Goal: Task Accomplishment & Management: Complete application form

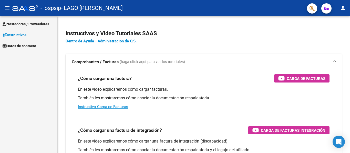
click at [39, 26] on span "Prestadores / Proveedores" at bounding box center [26, 24] width 47 height 6
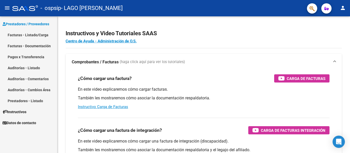
click at [37, 35] on link "Facturas - Listado/Carga" at bounding box center [28, 34] width 57 height 11
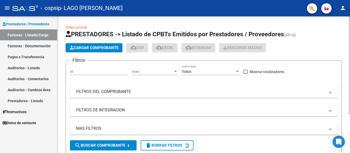
click at [88, 49] on span "Cargar Comprobante" at bounding box center [94, 48] width 49 height 5
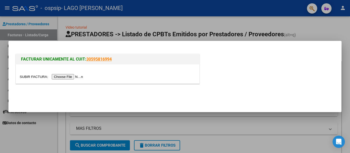
click at [80, 79] on input "file" at bounding box center [52, 76] width 65 height 5
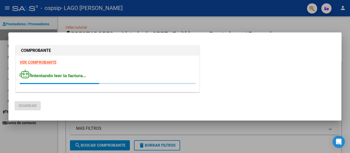
click at [58, 140] on div at bounding box center [175, 76] width 350 height 153
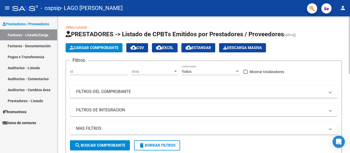
click at [96, 48] on span "Cargar Comprobante" at bounding box center [94, 48] width 49 height 5
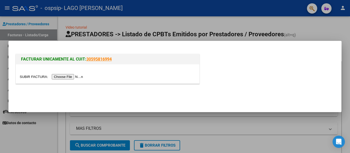
click at [77, 77] on input "file" at bounding box center [52, 76] width 65 height 5
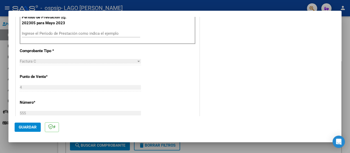
scroll to position [128, 0]
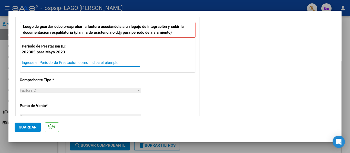
click at [64, 64] on input "Ingrese el Período de Prestación como indica el ejemplo" at bounding box center [81, 62] width 118 height 5
type input "202507"
click at [35, 124] on button "Guardar" at bounding box center [28, 127] width 26 height 9
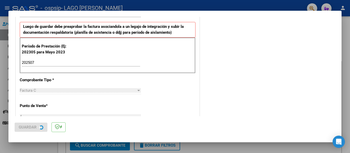
scroll to position [0, 0]
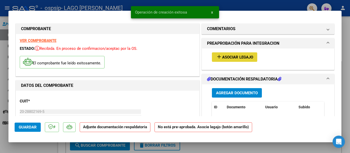
click at [222, 59] on span "Asociar Legajo" at bounding box center [237, 57] width 31 height 5
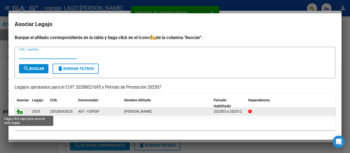
click at [19, 113] on icon at bounding box center [20, 112] width 6 height 6
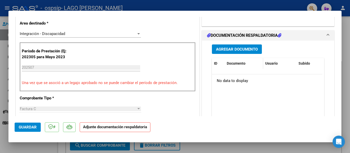
scroll to position [128, 0]
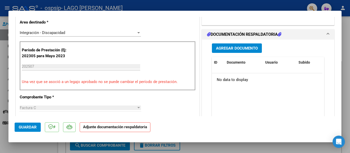
click at [234, 46] on span "Agregar Documento" at bounding box center [237, 48] width 42 height 5
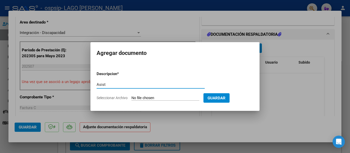
type input "Asist"
click at [138, 98] on input "Seleccionar Archivo" at bounding box center [165, 98] width 68 height 5
type input "C:\fakepath\Asist Sánchez Colegio Julio.pdf"
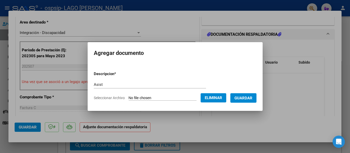
click at [251, 100] on span "Guardar" at bounding box center [243, 98] width 18 height 5
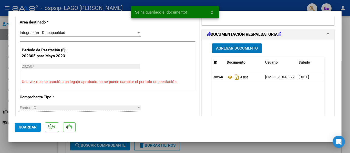
click at [33, 129] on span "Guardar" at bounding box center [28, 127] width 18 height 5
click at [31, 131] on button "Guardar" at bounding box center [28, 127] width 26 height 9
click at [31, 144] on div at bounding box center [175, 76] width 350 height 153
type input "$ 0,00"
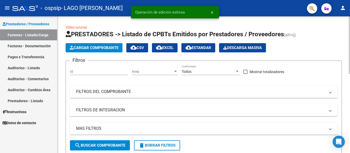
click at [100, 46] on span "Cargar Comprobante" at bounding box center [94, 48] width 49 height 5
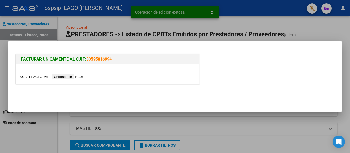
click at [82, 75] on input "file" at bounding box center [52, 76] width 65 height 5
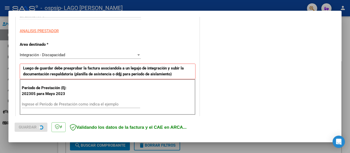
scroll to position [102, 0]
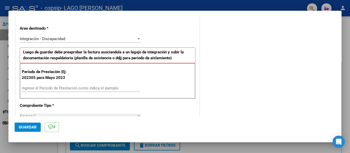
click at [78, 88] on input "Ingrese el Período de Prestación como indica el ejemplo" at bounding box center [81, 88] width 118 height 5
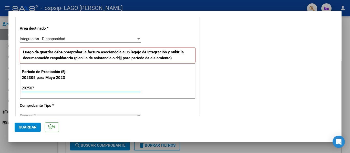
type input "202507"
click at [30, 128] on span "Guardar" at bounding box center [28, 127] width 18 height 5
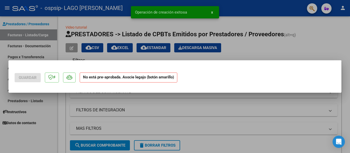
scroll to position [0, 0]
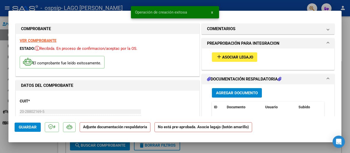
click at [231, 57] on span "Asociar Legajo" at bounding box center [237, 57] width 31 height 5
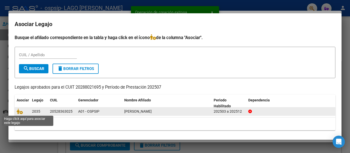
drag, startPoint x: 22, startPoint y: 113, endPoint x: 29, endPoint y: 112, distance: 7.0
click at [22, 113] on icon at bounding box center [20, 112] width 6 height 6
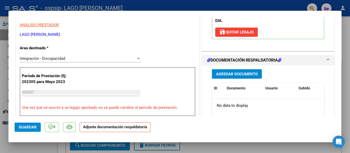
scroll to position [128, 0]
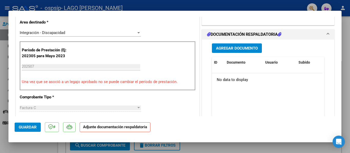
click at [230, 46] on span "Agregar Documento" at bounding box center [237, 48] width 42 height 5
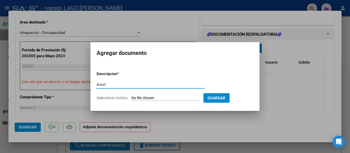
type input "Asist"
click at [147, 96] on input "Seleccionar Archivo" at bounding box center [165, 98] width 68 height 5
type input "C:\fakepath\Asist [PERSON_NAME].pdf"
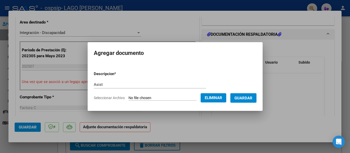
click at [246, 97] on span "Guardar" at bounding box center [243, 98] width 18 height 5
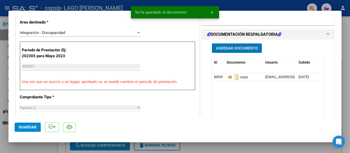
click at [31, 129] on span "Guardar" at bounding box center [28, 127] width 18 height 5
click at [31, 144] on div at bounding box center [175, 76] width 350 height 153
type input "$ 0,00"
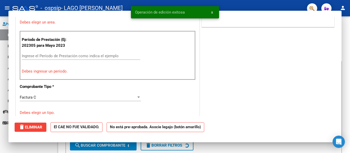
scroll to position [0, 0]
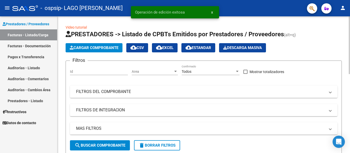
click at [100, 51] on button "Cargar Comprobante" at bounding box center [94, 47] width 57 height 9
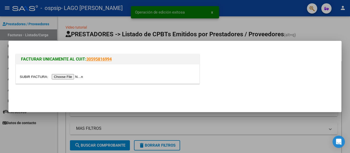
click at [74, 76] on input "file" at bounding box center [52, 76] width 65 height 5
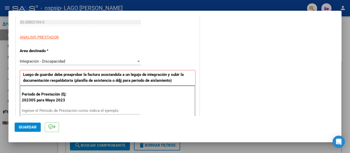
scroll to position [102, 0]
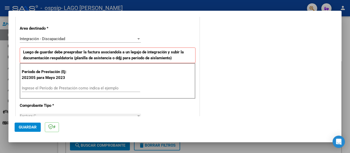
click at [64, 88] on input "Ingrese el Período de Prestación como indica el ejemplo" at bounding box center [81, 88] width 118 height 5
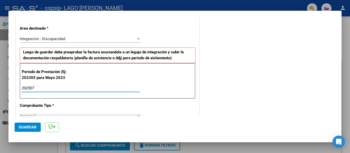
type input "202507"
click at [26, 127] on span "Guardar" at bounding box center [28, 127] width 18 height 5
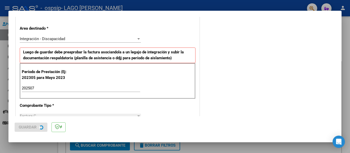
scroll to position [0, 0]
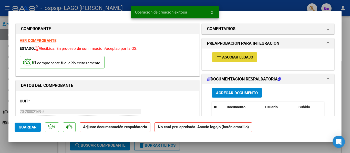
click at [227, 59] on span "Asociar Legajo" at bounding box center [237, 57] width 31 height 5
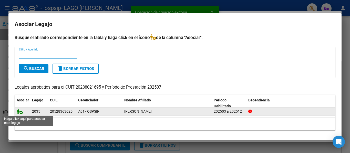
click at [21, 111] on icon at bounding box center [20, 112] width 6 height 6
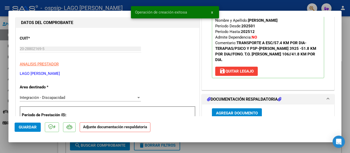
scroll to position [128, 0]
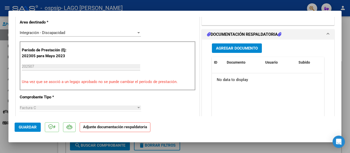
click at [229, 46] on span "Agregar Documento" at bounding box center [237, 48] width 42 height 5
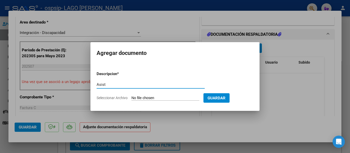
type input "Asist"
click at [165, 97] on input "Seleccionar Archivo" at bounding box center [165, 98] width 68 height 5
type input "C:\fakepath\Asist [PERSON_NAME].pdf"
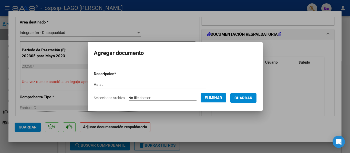
click at [250, 100] on span "Guardar" at bounding box center [243, 98] width 18 height 5
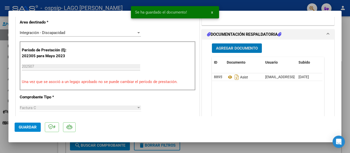
click at [32, 128] on span "Guardar" at bounding box center [28, 127] width 18 height 5
click at [34, 149] on div at bounding box center [175, 76] width 350 height 153
type input "$ 0,00"
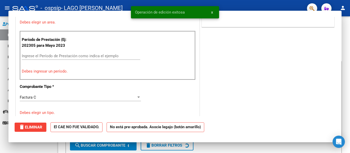
scroll to position [0, 0]
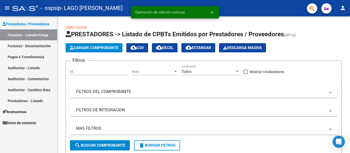
click at [27, 45] on link "Facturas - Documentación" at bounding box center [28, 45] width 57 height 11
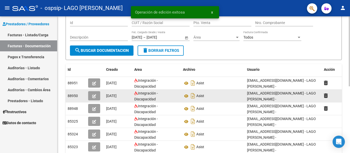
scroll to position [51, 0]
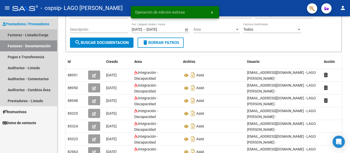
click at [42, 36] on link "Facturas - Listado/Carga" at bounding box center [28, 34] width 57 height 11
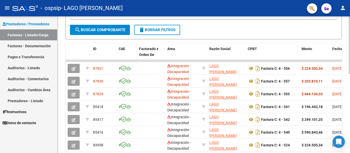
scroll to position [128, 0]
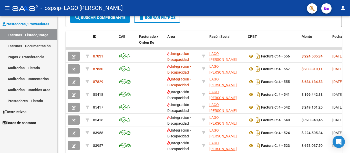
click at [29, 59] on link "Pagos x Transferencia" at bounding box center [28, 56] width 57 height 11
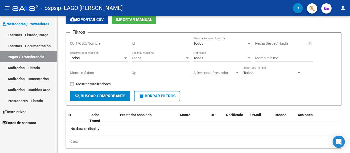
scroll to position [34, 0]
